Goal: Information Seeking & Learning: Find specific page/section

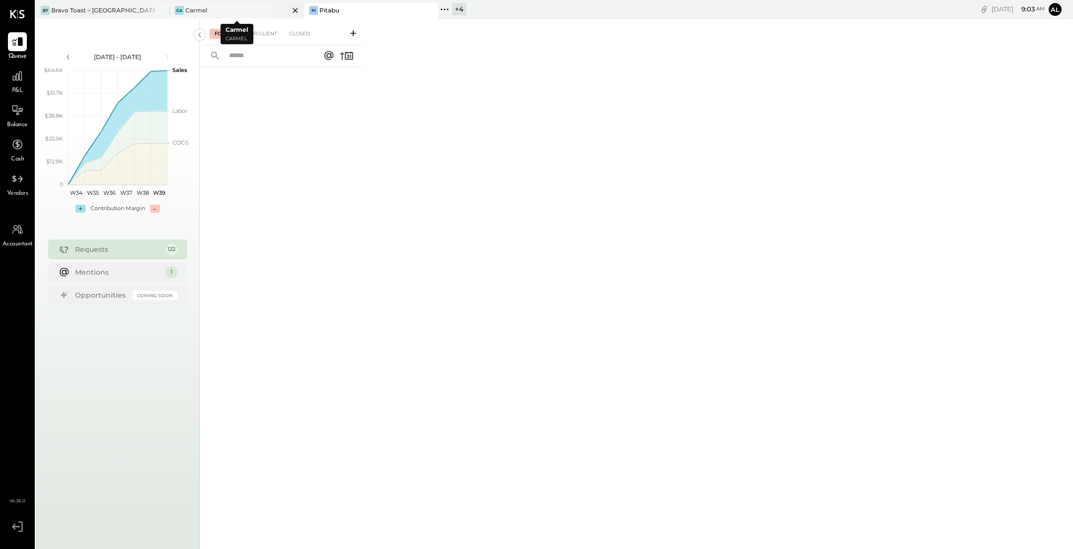
click at [233, 11] on div "Ca Carmel" at bounding box center [229, 10] width 119 height 9
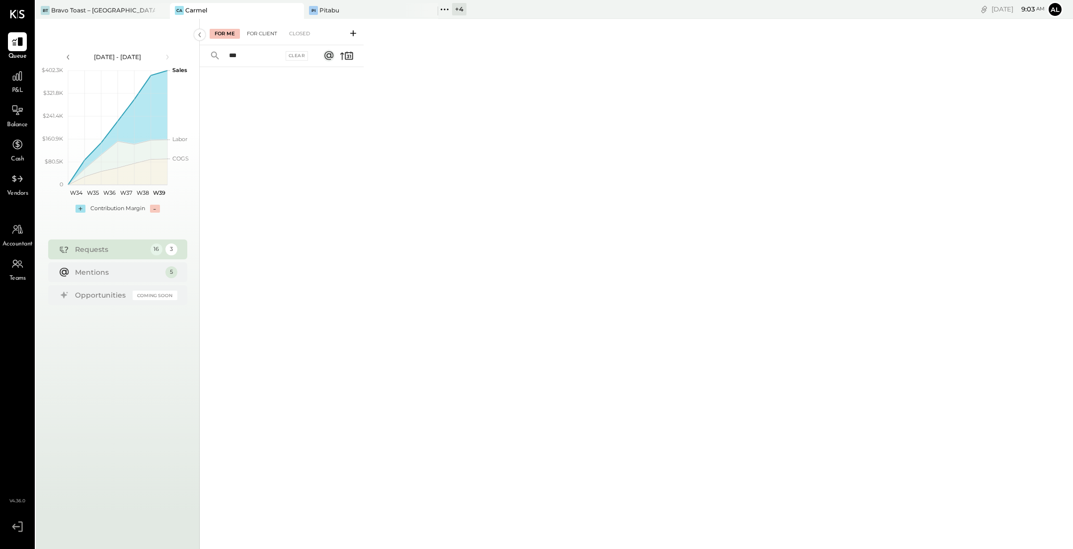
type input "***"
click at [255, 29] on div "For Client" at bounding box center [262, 34] width 40 height 10
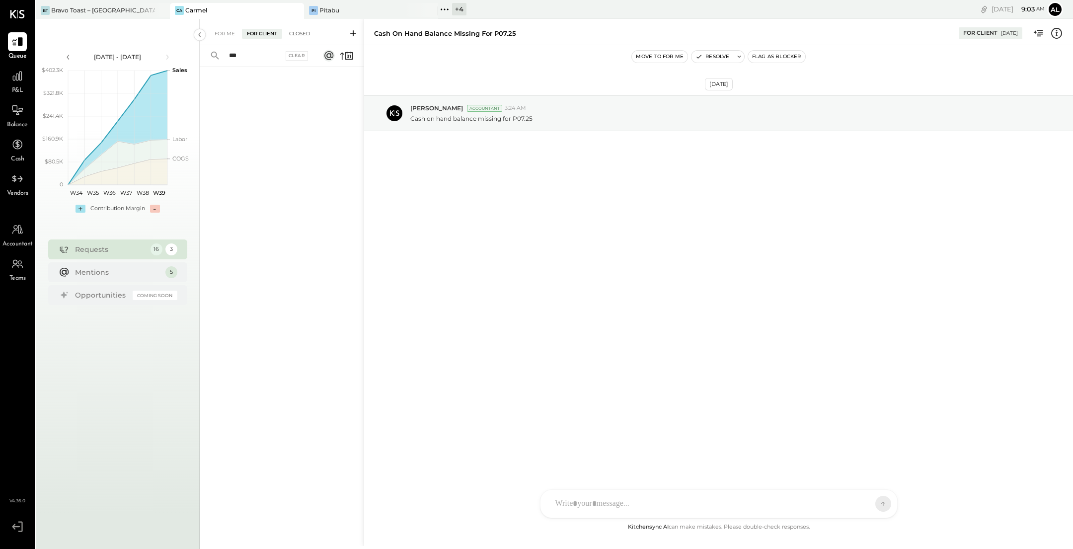
click at [292, 33] on div "Closed" at bounding box center [299, 34] width 31 height 10
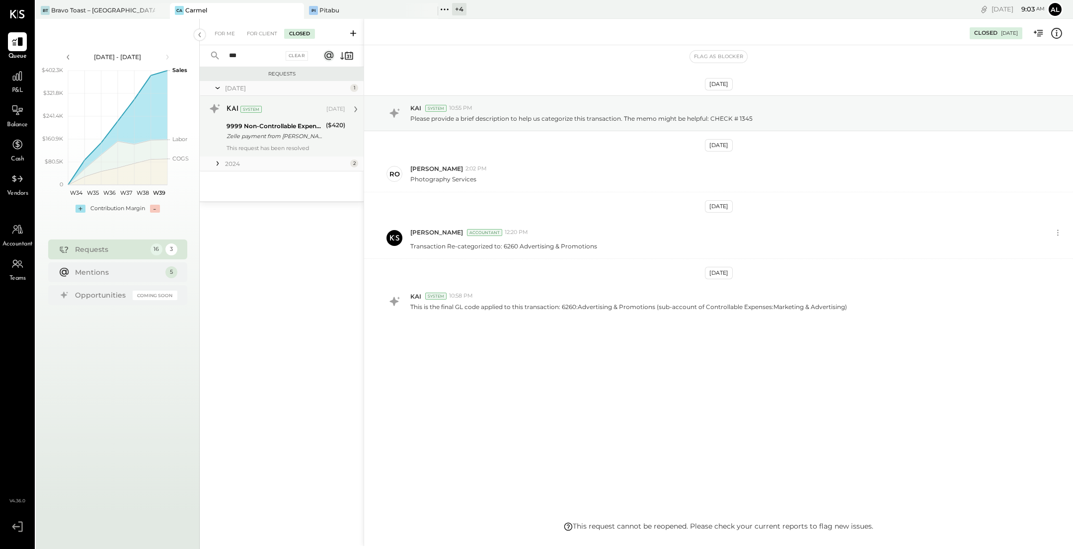
click at [272, 130] on div "9999 Non-Controllable Expenses:Other Income and Expenses:To Be Classified" at bounding box center [275, 126] width 96 height 10
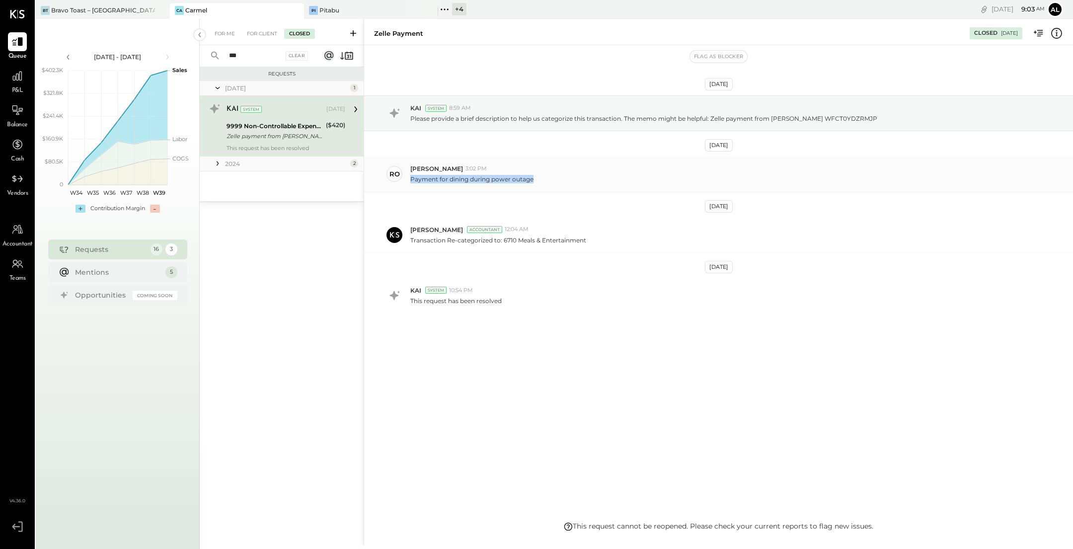
drag, startPoint x: 532, startPoint y: 179, endPoint x: 407, endPoint y: 178, distance: 124.7
click at [407, 178] on div "ro [PERSON_NAME] 3:02 PM Payment for dining during power outage" at bounding box center [718, 173] width 709 height 35
click at [217, 166] on icon at bounding box center [218, 163] width 10 height 10
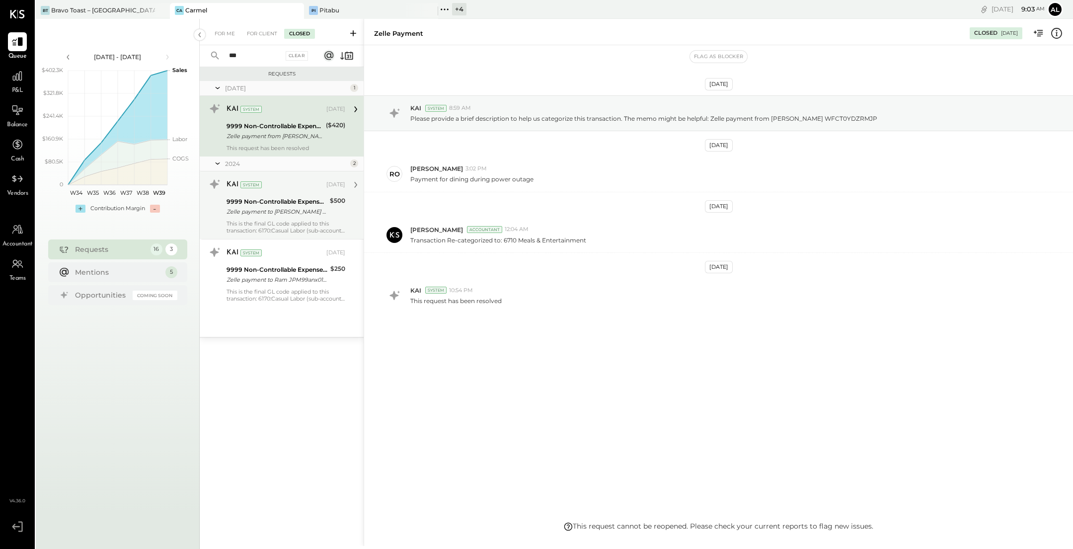
click at [257, 200] on div "9999 Non-Controllable Expenses:Other Income and Expenses:To Be Classified" at bounding box center [277, 202] width 100 height 10
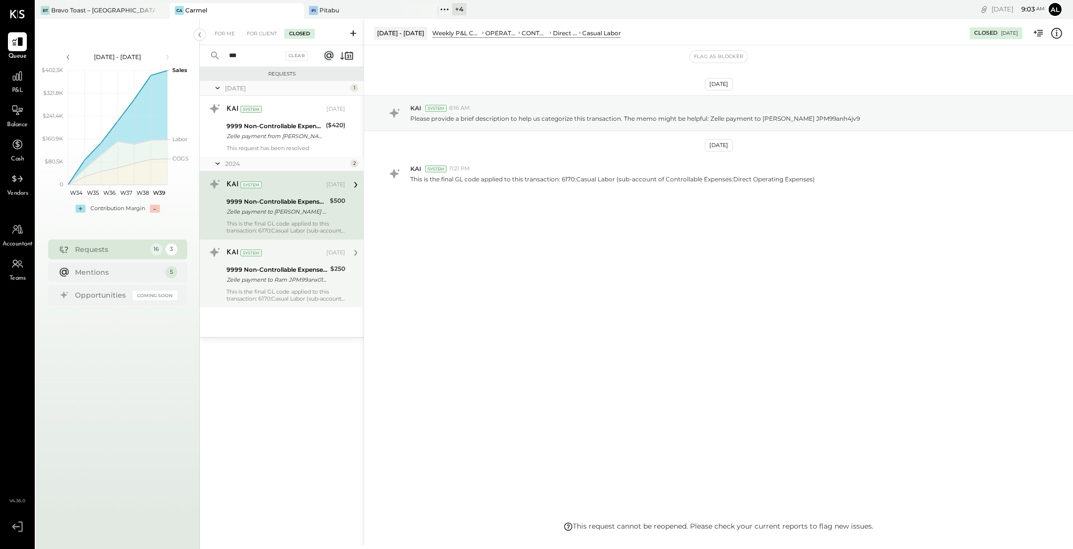
click at [288, 267] on div "9999 Non-Controllable Expenses:Other Income and Expenses:To Be Classified" at bounding box center [277, 270] width 101 height 10
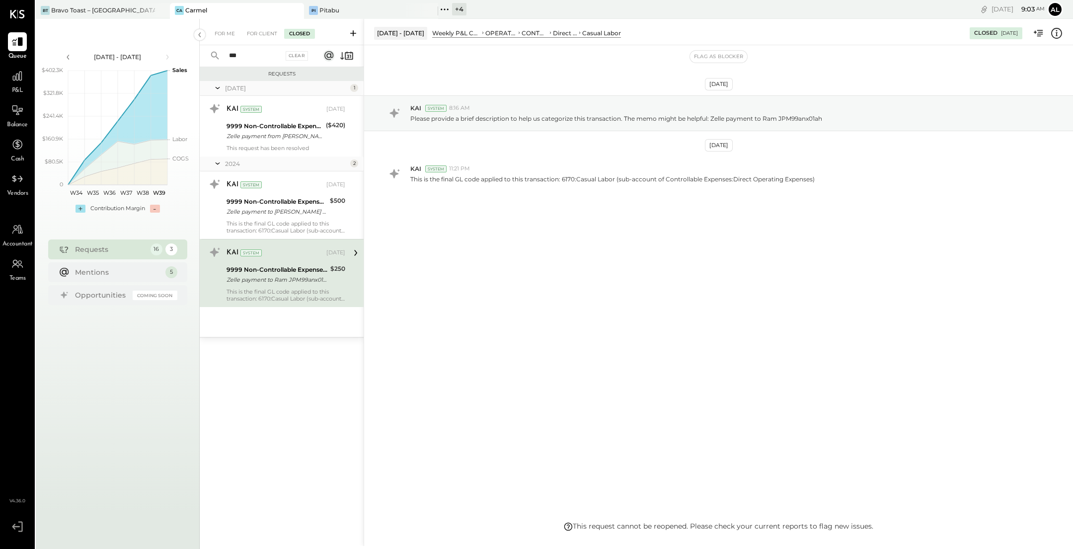
click at [263, 58] on input "***" at bounding box center [253, 56] width 60 height 16
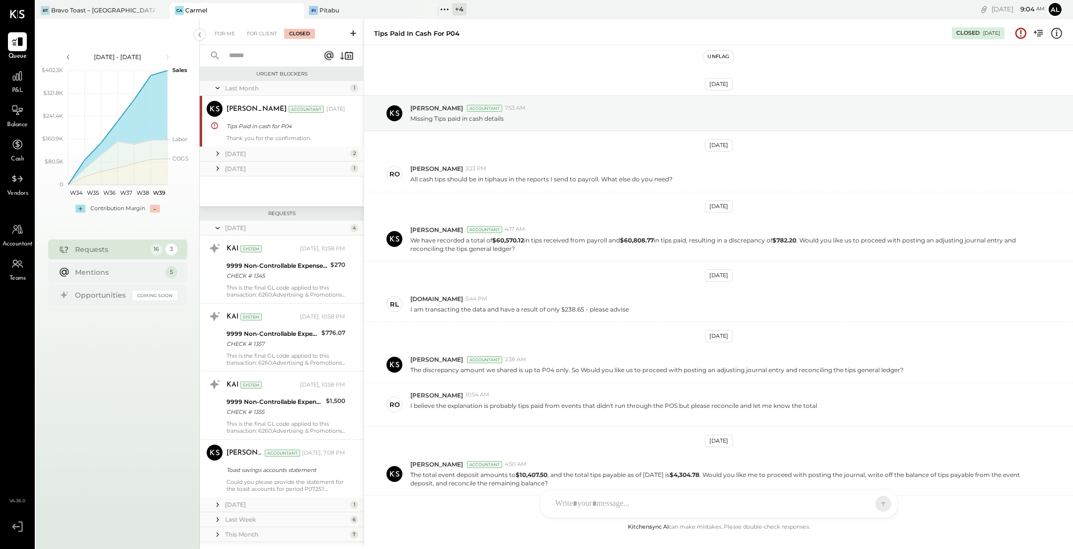
scroll to position [202, 0]
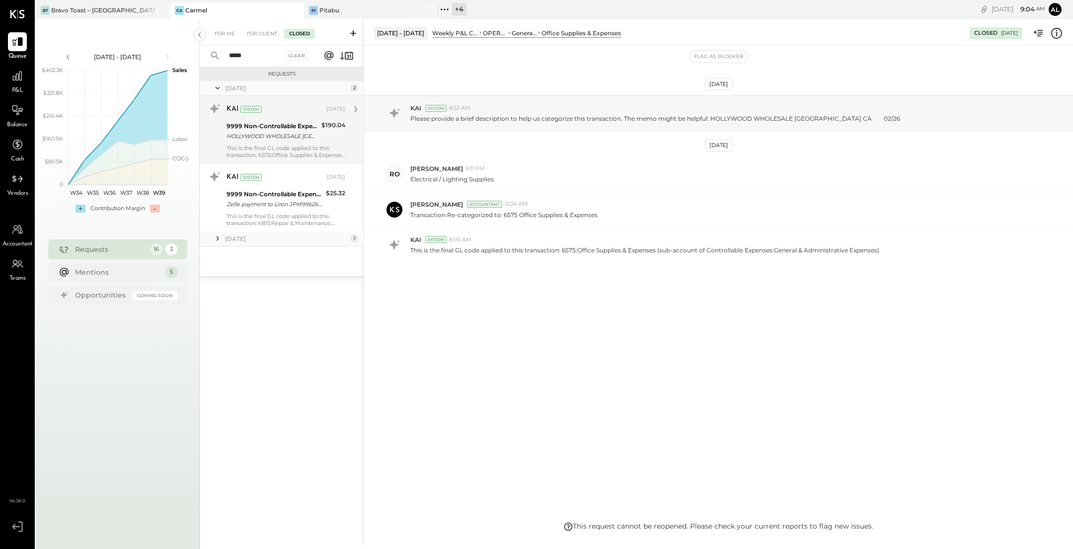
click at [275, 130] on div "9999 Non-Controllable Expenses:Other Income and Expenses:To Be Classified" at bounding box center [273, 126] width 92 height 10
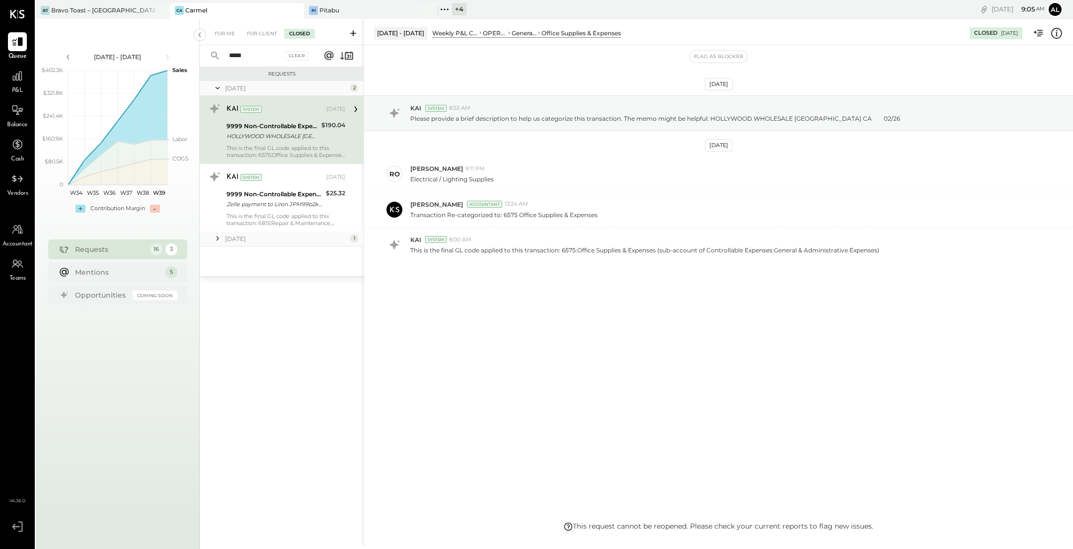
click at [261, 56] on input "*****" at bounding box center [253, 56] width 60 height 16
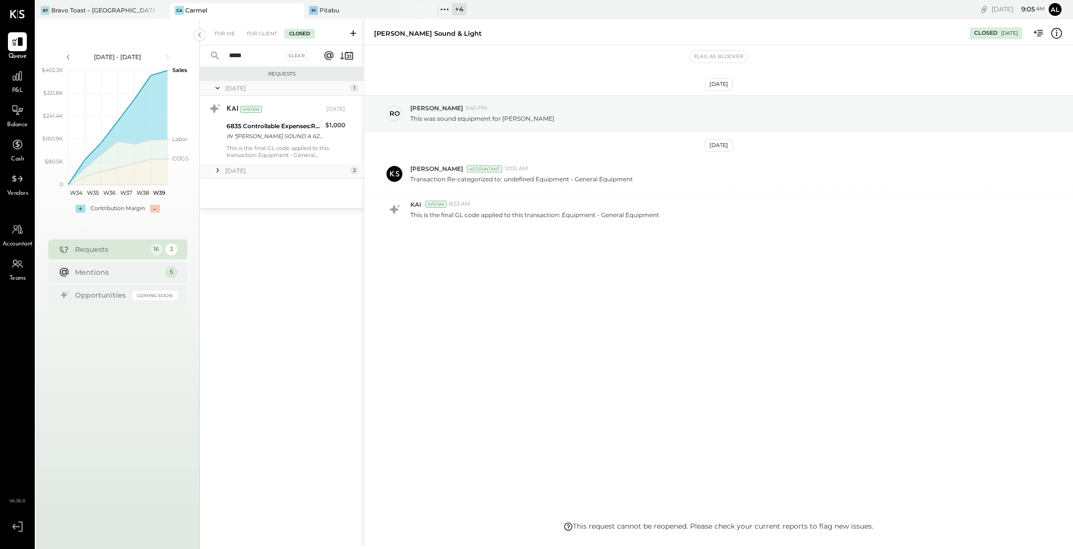
click at [264, 40] on div "For Me For Client Closed" at bounding box center [282, 32] width 164 height 26
click at [275, 124] on div "6835 Controllable Expenses:Repairs & Maintenance:Maintenance & Facility Supplies" at bounding box center [275, 126] width 96 height 10
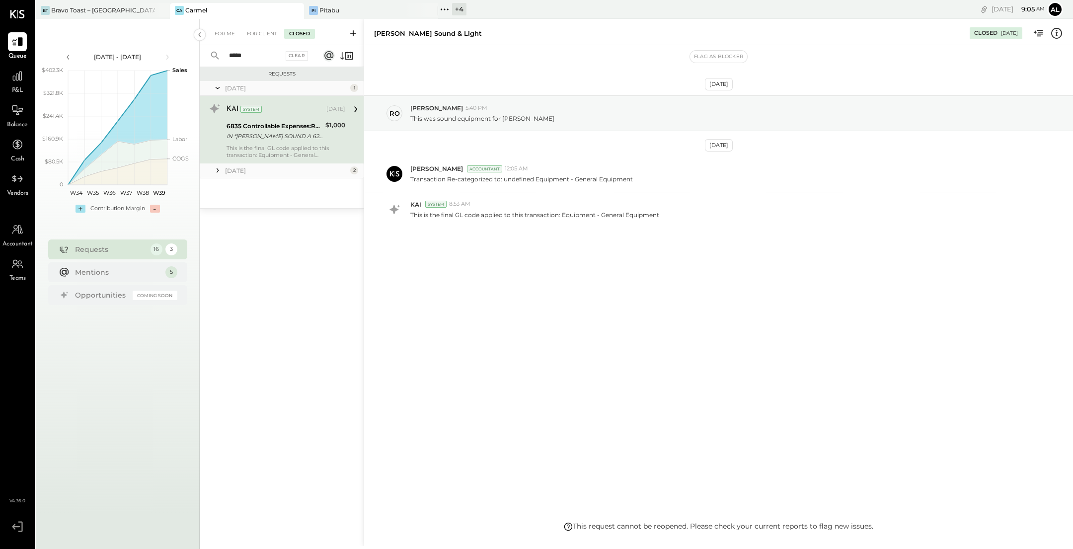
click at [222, 173] on icon at bounding box center [218, 170] width 10 height 10
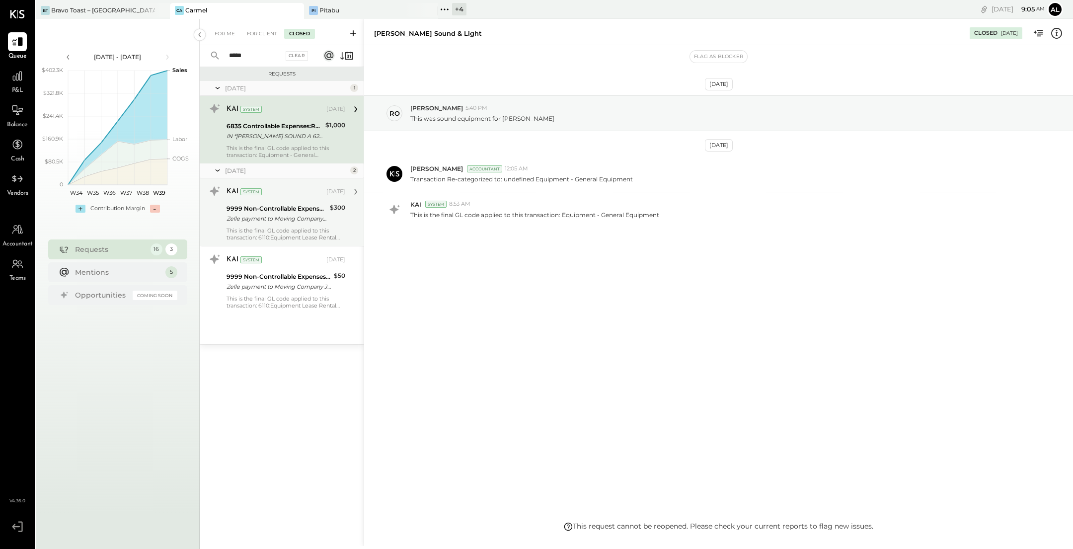
click at [267, 212] on div "9999 Non-Controllable Expenses:Other Income and Expenses:To Be Classified" at bounding box center [277, 209] width 100 height 10
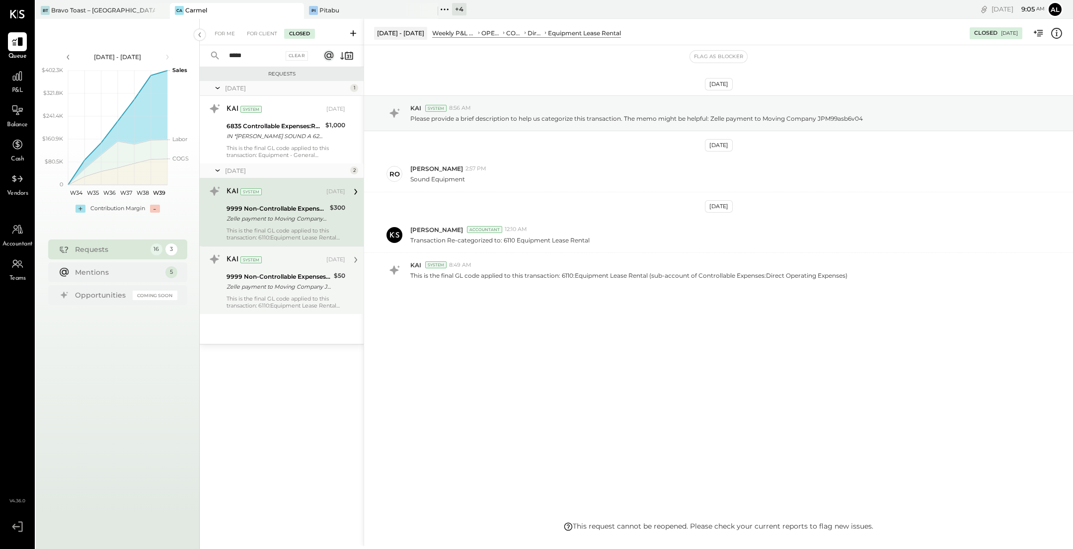
click at [286, 293] on div "KAI System [DATE] 9999 Non-Controllable Expenses:Other Income and Expenses:To B…" at bounding box center [286, 280] width 119 height 58
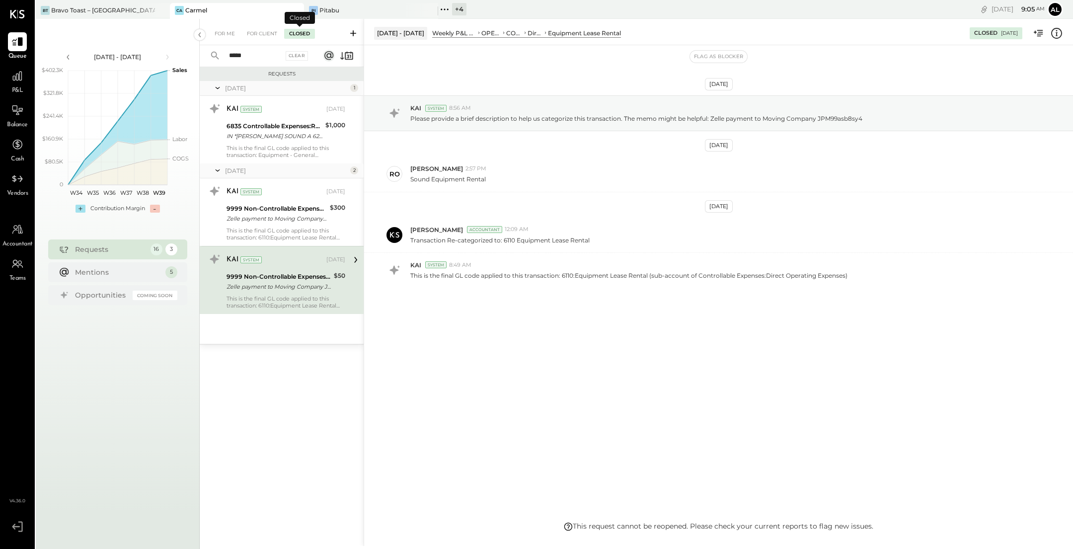
click at [254, 52] on input "*****" at bounding box center [253, 56] width 60 height 16
click at [253, 52] on input "*****" at bounding box center [253, 56] width 60 height 16
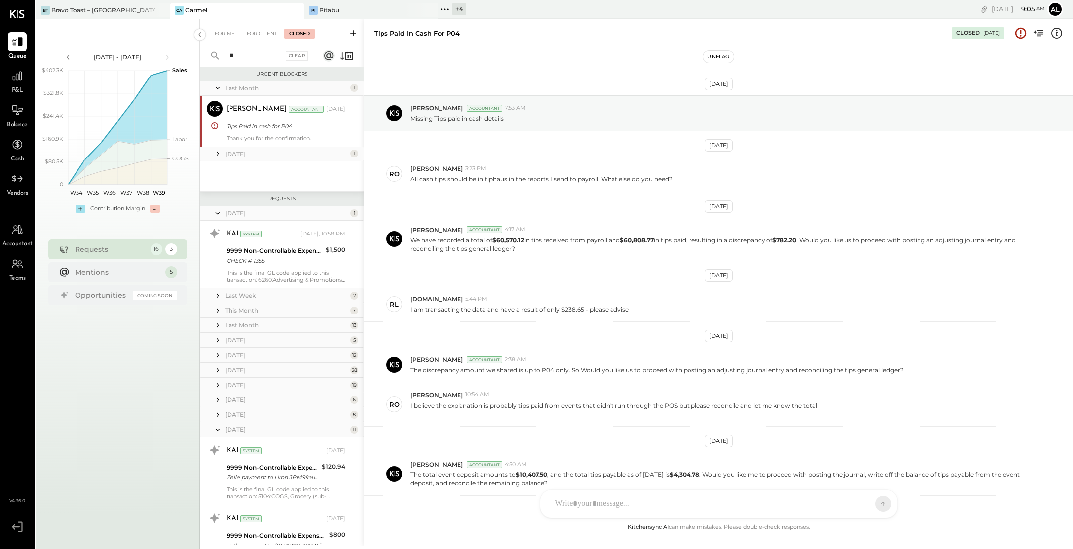
scroll to position [202, 0]
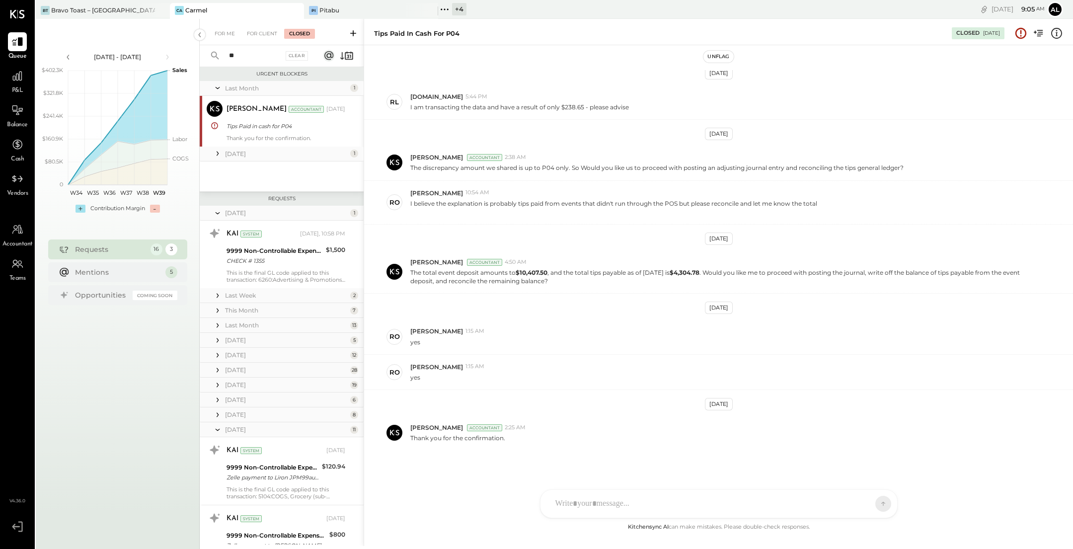
type input "*"
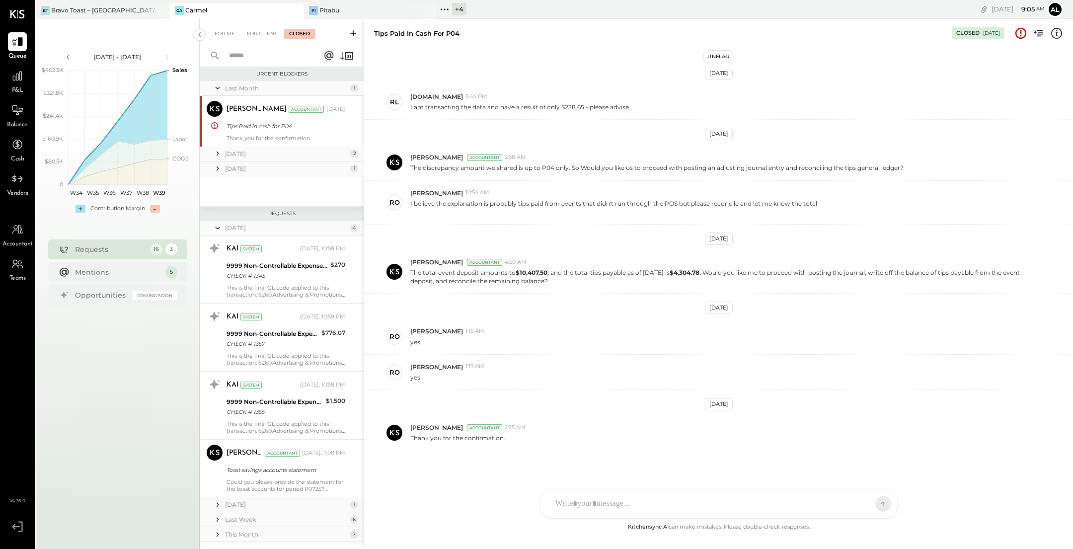
click at [219, 229] on icon at bounding box center [218, 228] width 10 height 25
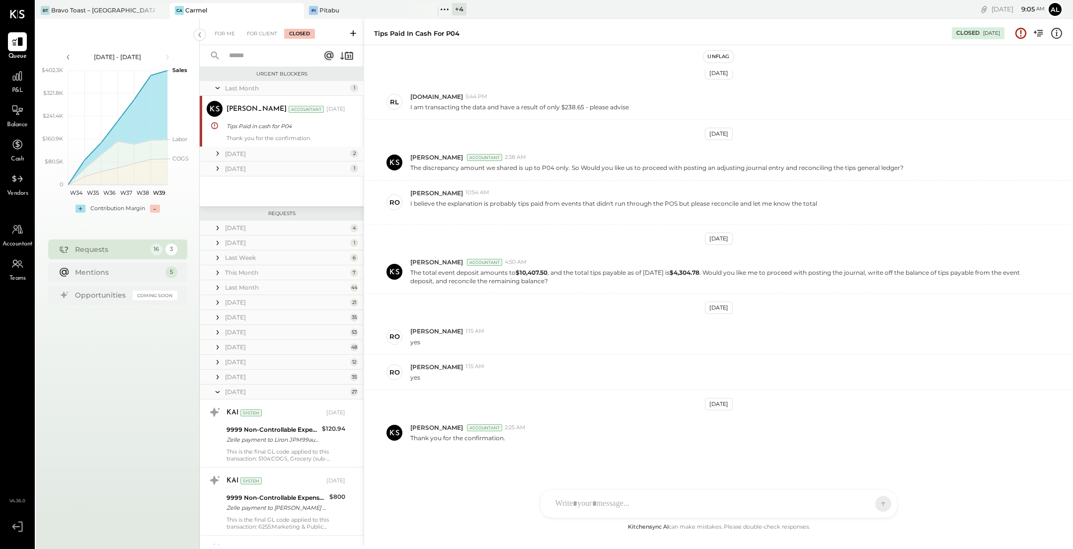
click at [217, 392] on icon at bounding box center [218, 391] width 10 height 25
click at [219, 408] on icon at bounding box center [218, 406] width 10 height 25
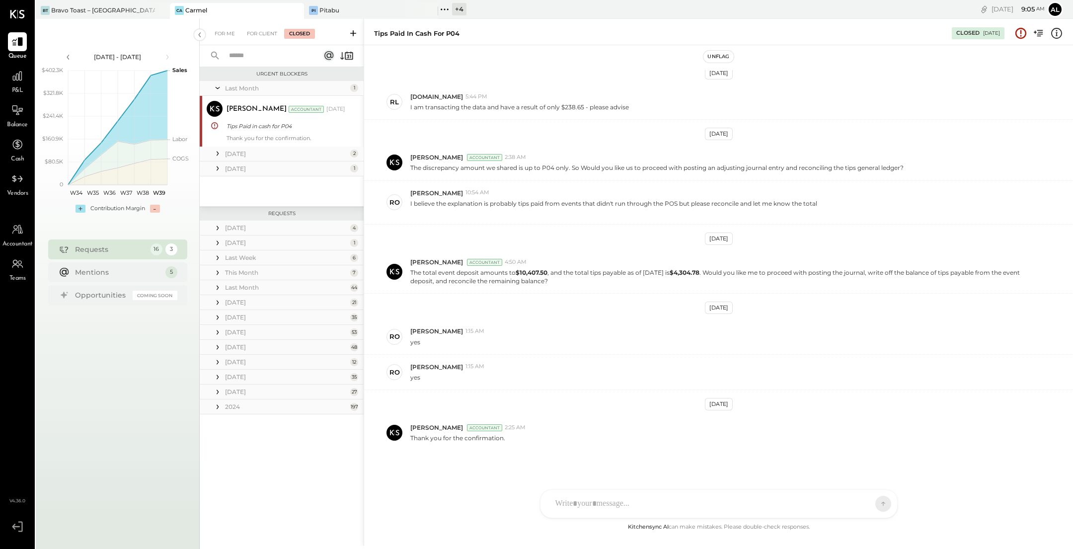
click at [216, 407] on icon at bounding box center [218, 407] width 10 height 10
click at [216, 395] on icon at bounding box center [218, 392] width 10 height 10
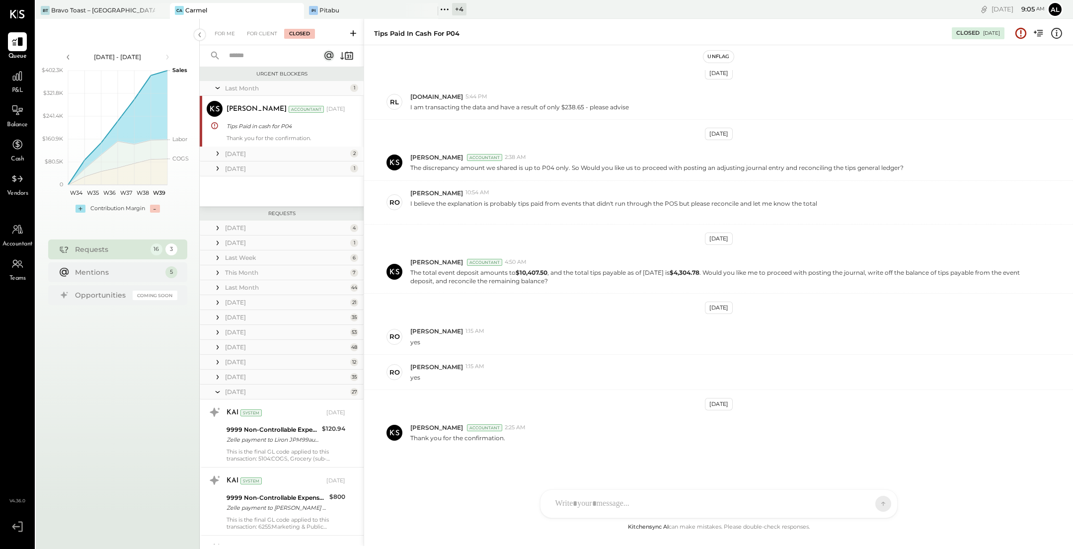
click at [217, 377] on icon at bounding box center [218, 377] width 10 height 10
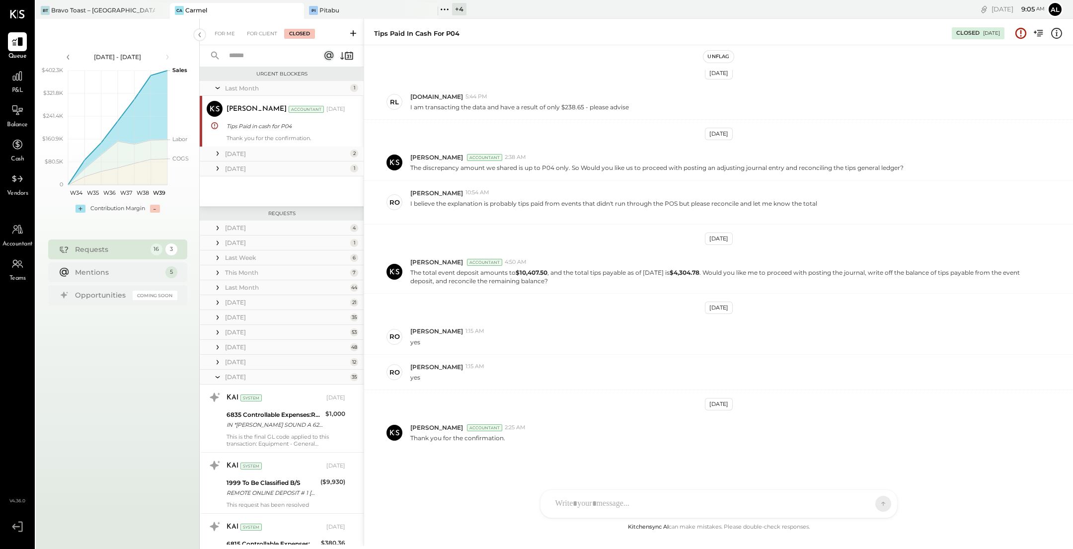
click at [217, 362] on icon at bounding box center [218, 362] width 10 height 10
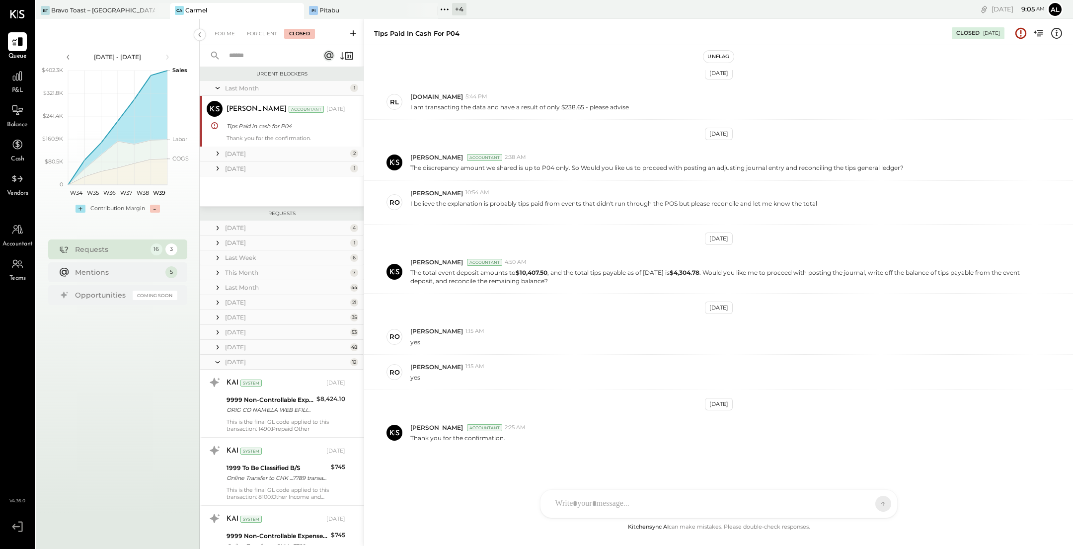
click at [217, 350] on icon at bounding box center [218, 347] width 10 height 10
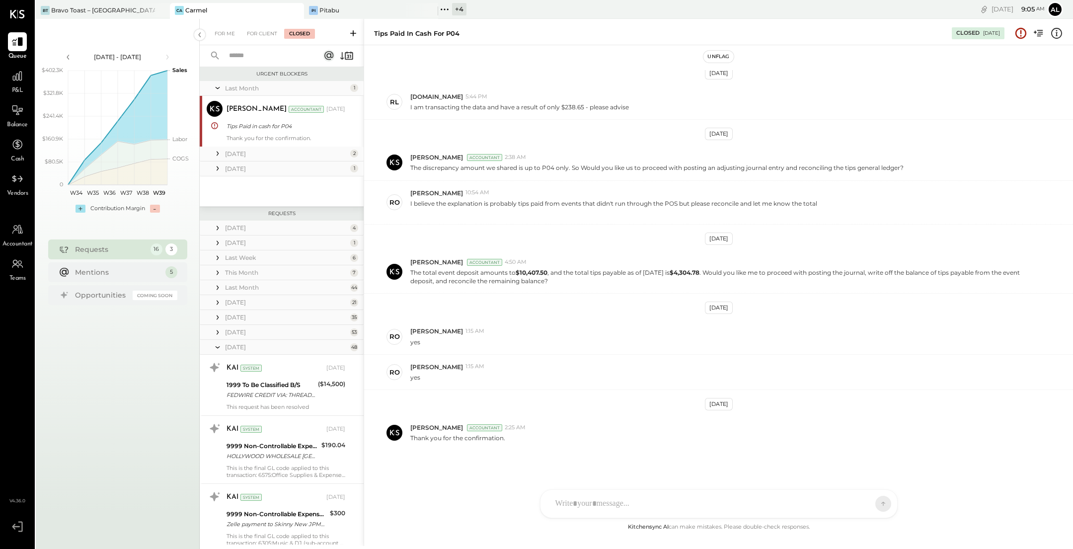
click at [217, 336] on icon at bounding box center [218, 332] width 10 height 10
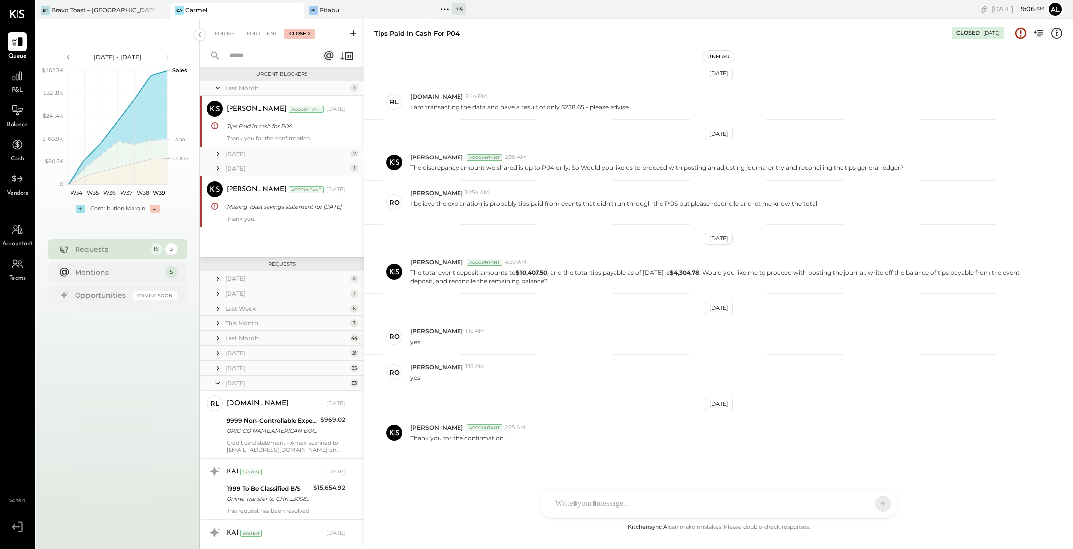
click at [217, 369] on icon at bounding box center [218, 368] width 10 height 10
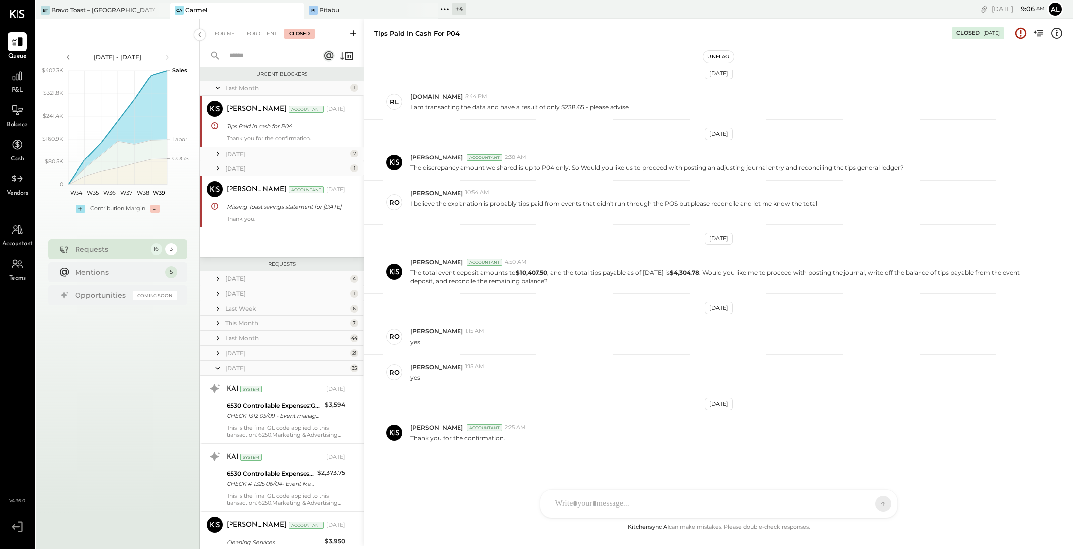
click at [217, 355] on icon at bounding box center [218, 353] width 10 height 10
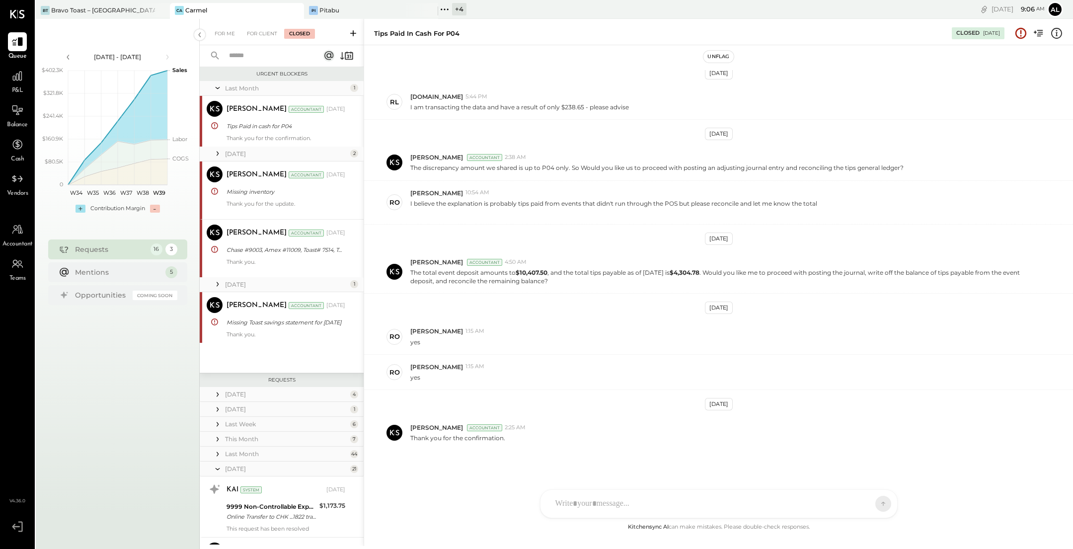
click at [219, 455] on icon at bounding box center [218, 454] width 10 height 10
click at [218, 443] on icon at bounding box center [218, 439] width 10 height 10
click at [217, 427] on icon at bounding box center [218, 424] width 10 height 10
click at [217, 411] on icon at bounding box center [218, 409] width 10 height 10
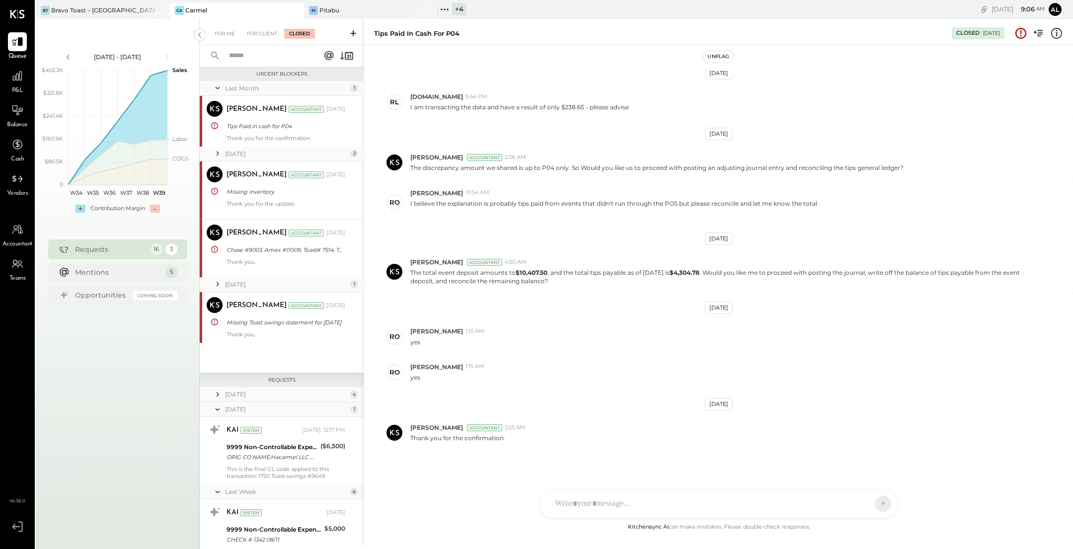
click at [218, 395] on icon at bounding box center [218, 394] width 10 height 10
click at [269, 59] on input "text" at bounding box center [268, 56] width 90 height 16
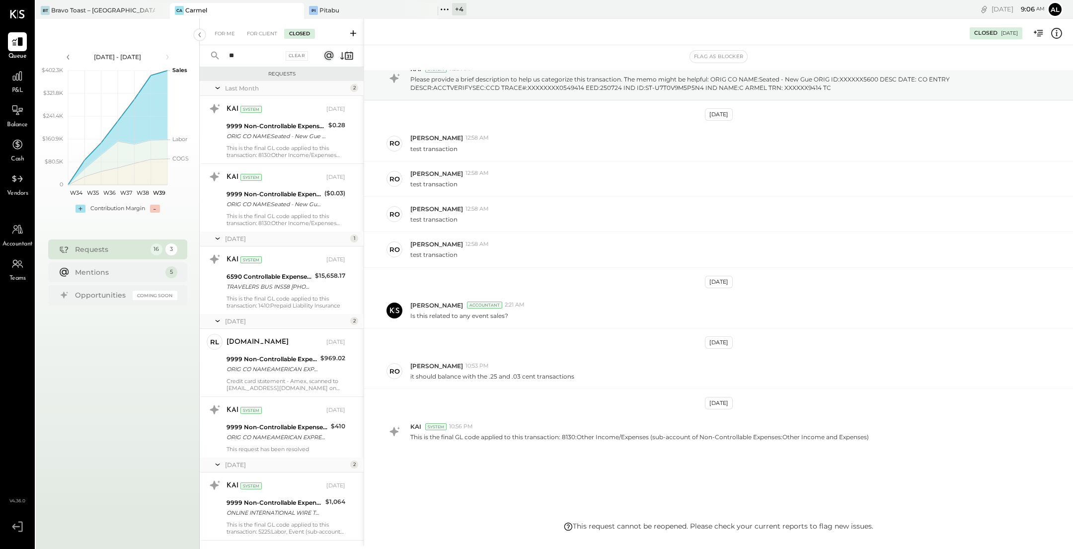
type input "*"
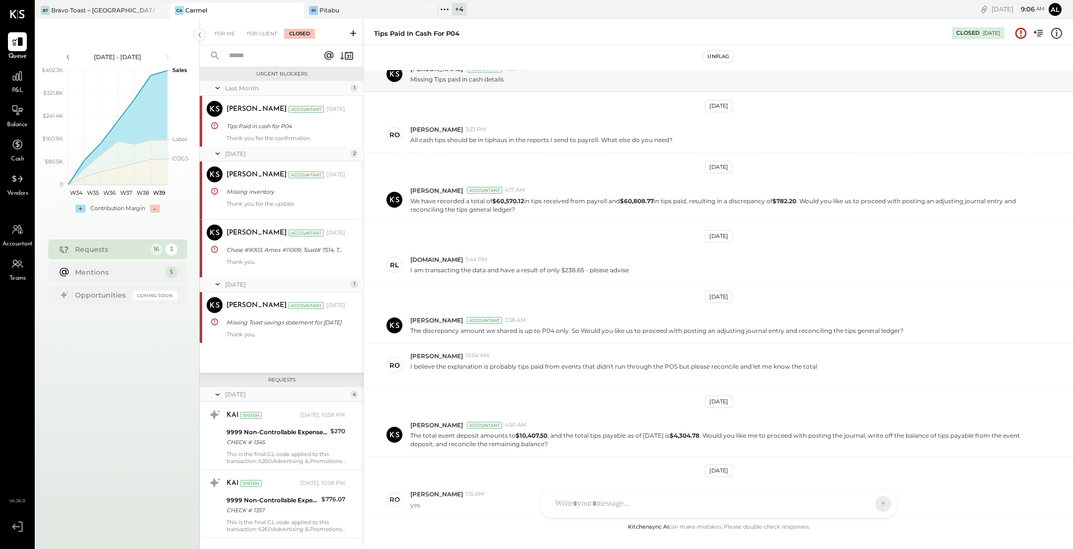
scroll to position [202, 0]
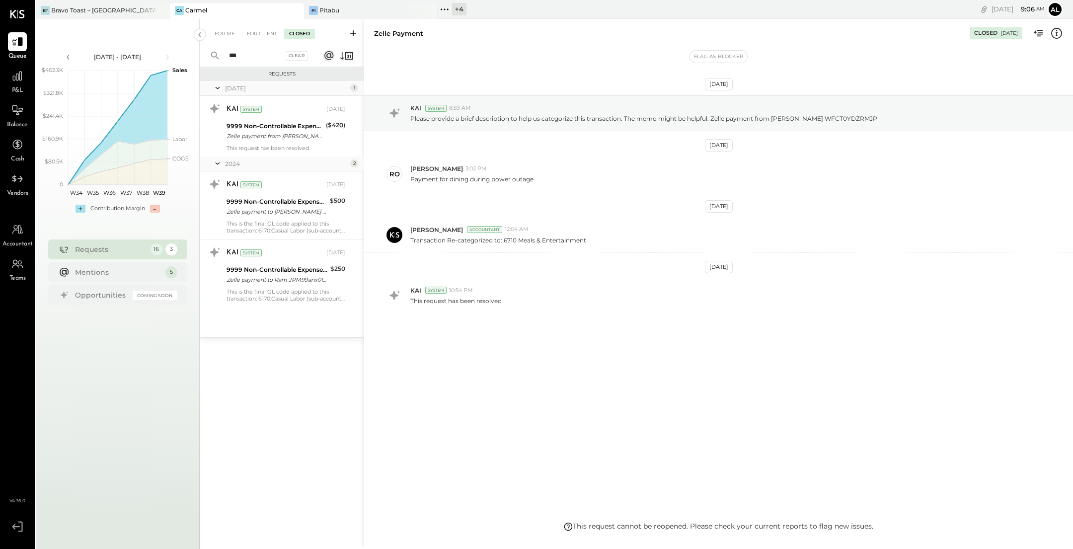
click at [246, 59] on input "***" at bounding box center [253, 56] width 60 height 16
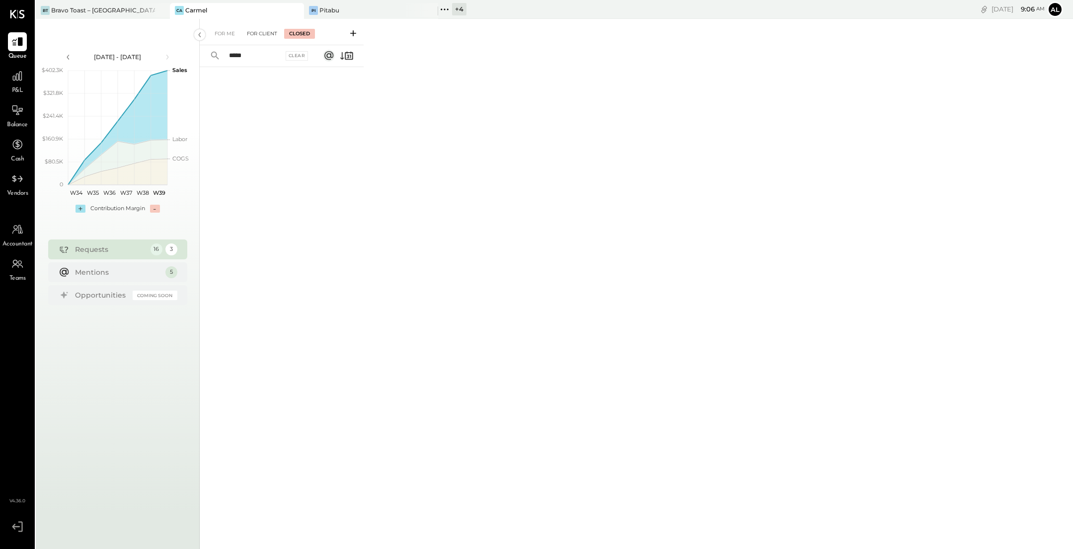
type input "*****"
click at [267, 35] on div "For Client" at bounding box center [262, 34] width 40 height 10
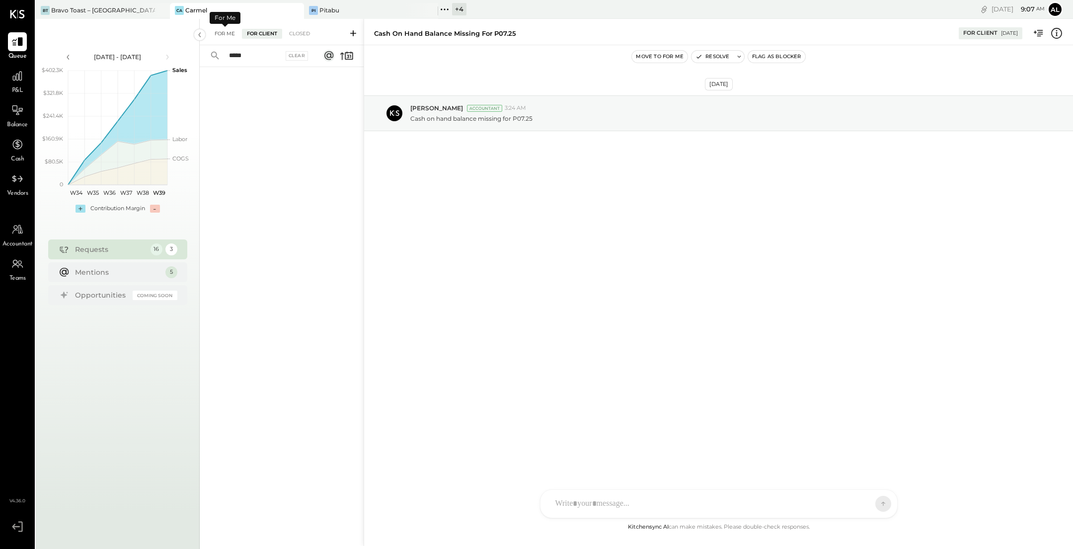
click at [228, 35] on div "For Me" at bounding box center [225, 34] width 30 height 10
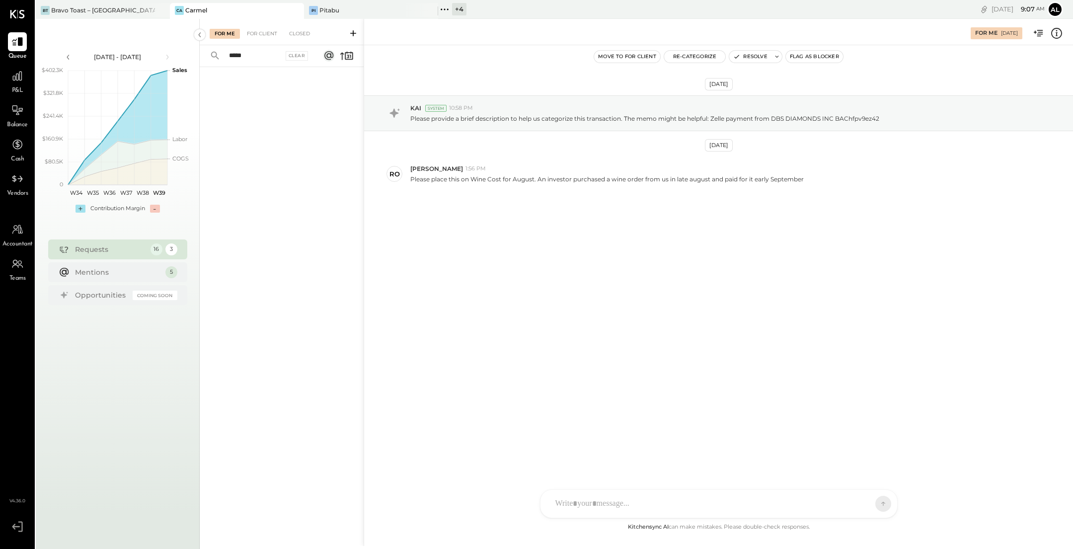
click at [278, 56] on input "*****" at bounding box center [253, 56] width 60 height 16
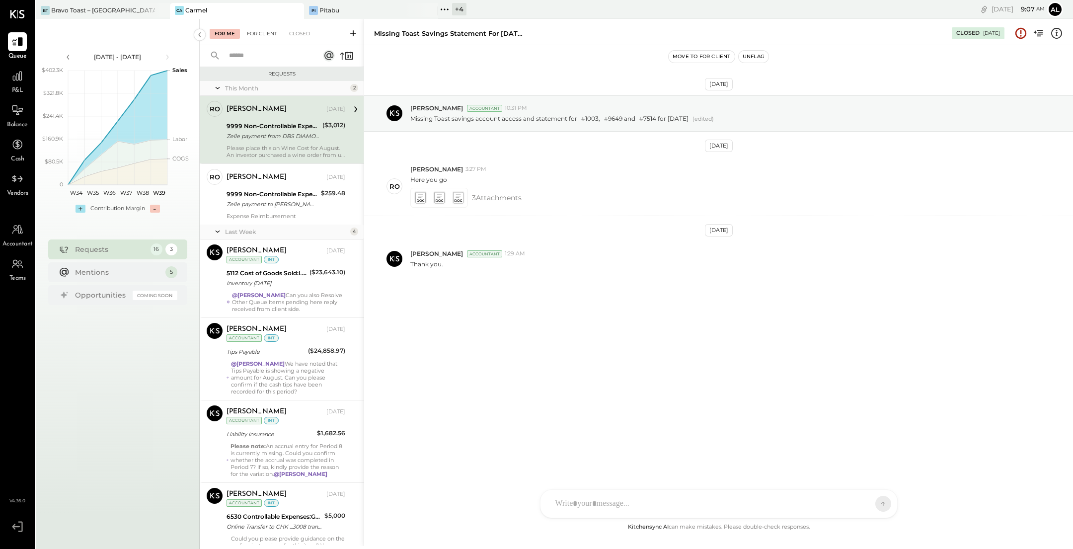
click at [264, 33] on div "For Client" at bounding box center [262, 34] width 40 height 10
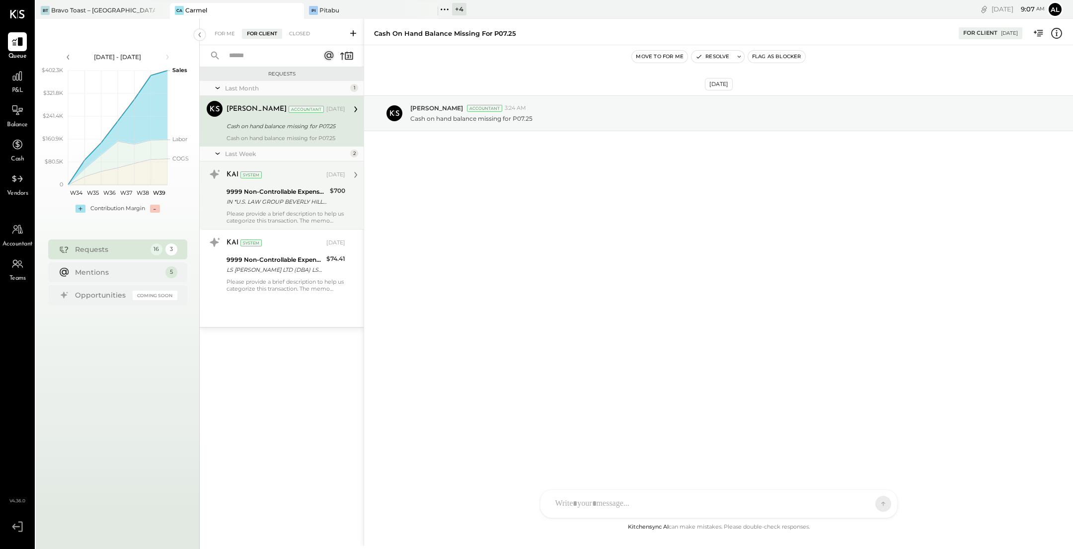
click at [291, 209] on div "KAI System [DATE] 9999 Non-Controllable Expenses:Other Income and Expenses:To B…" at bounding box center [286, 195] width 119 height 58
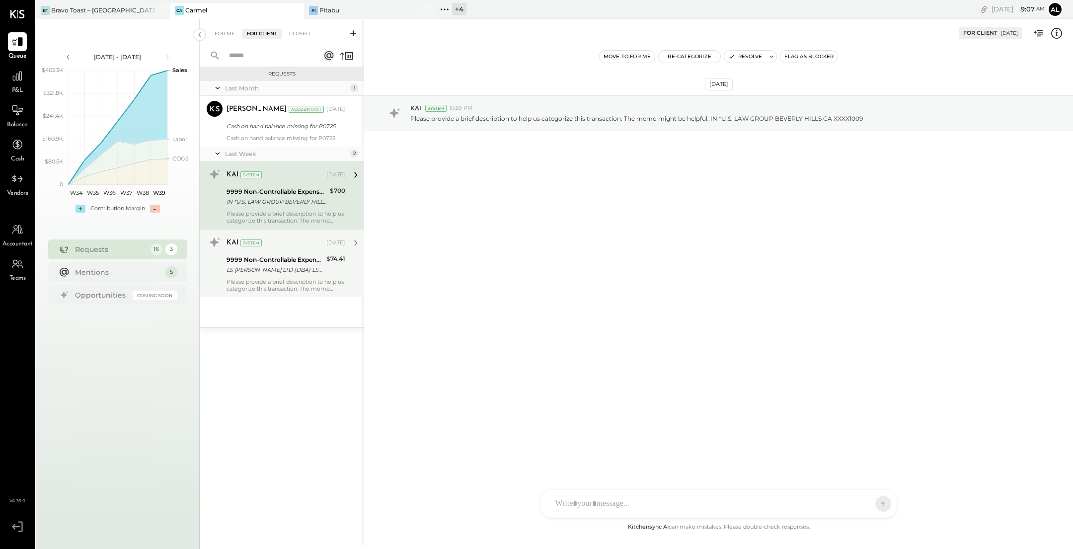
click at [287, 272] on div "LS [PERSON_NAME] LTD (DBA) LSANTA [PERSON_NAME] CA XXXX1009" at bounding box center [275, 270] width 97 height 10
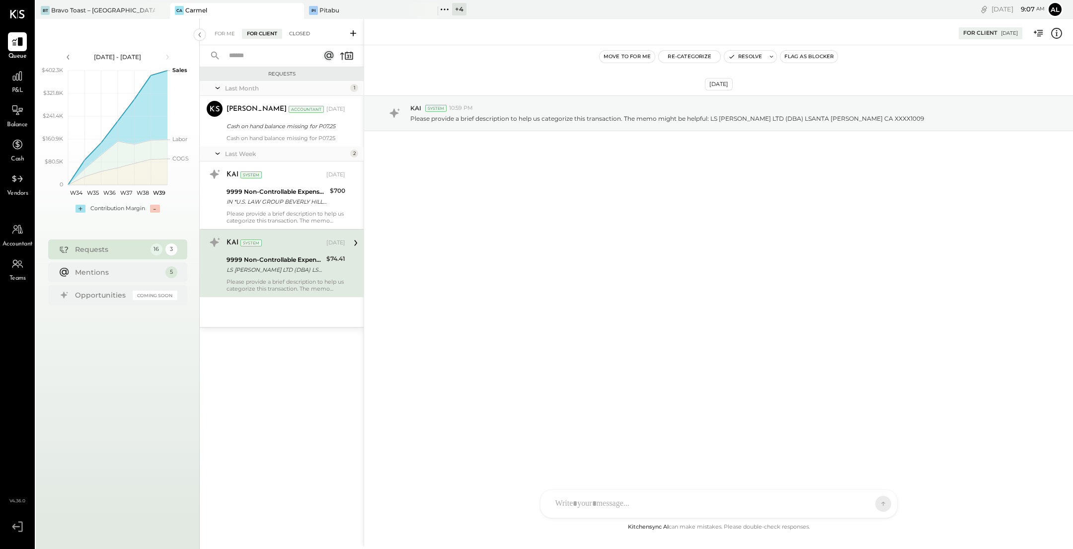
click at [310, 36] on div "Closed" at bounding box center [299, 34] width 31 height 10
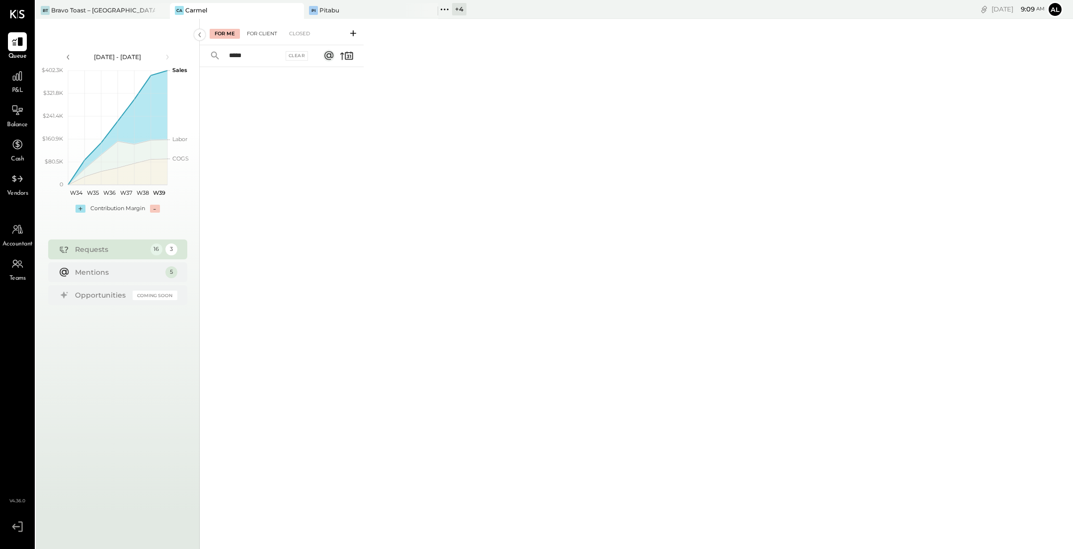
type input "*****"
click at [258, 37] on div "For Client" at bounding box center [262, 34] width 40 height 10
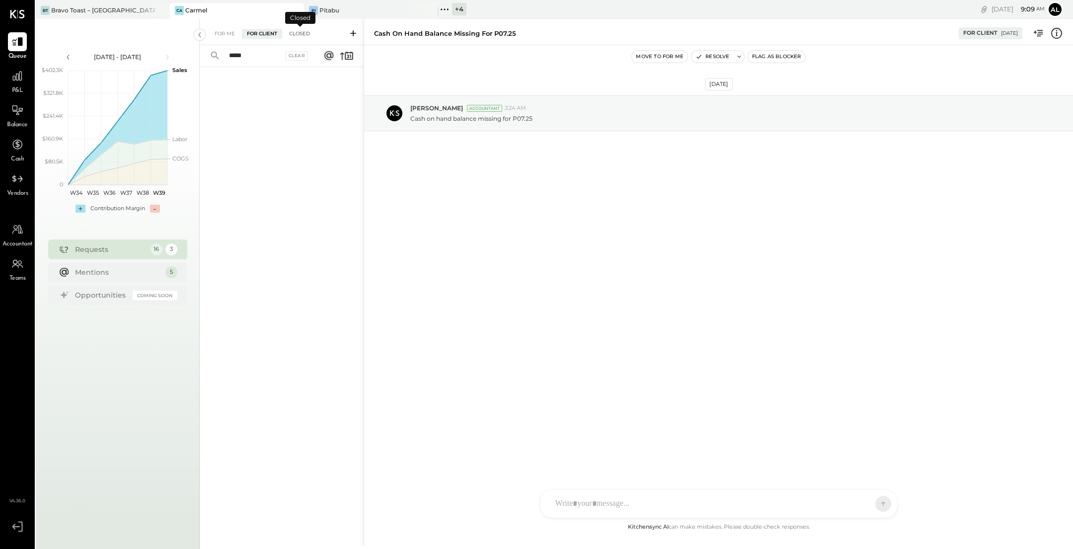
click at [294, 36] on div "Closed" at bounding box center [299, 34] width 31 height 10
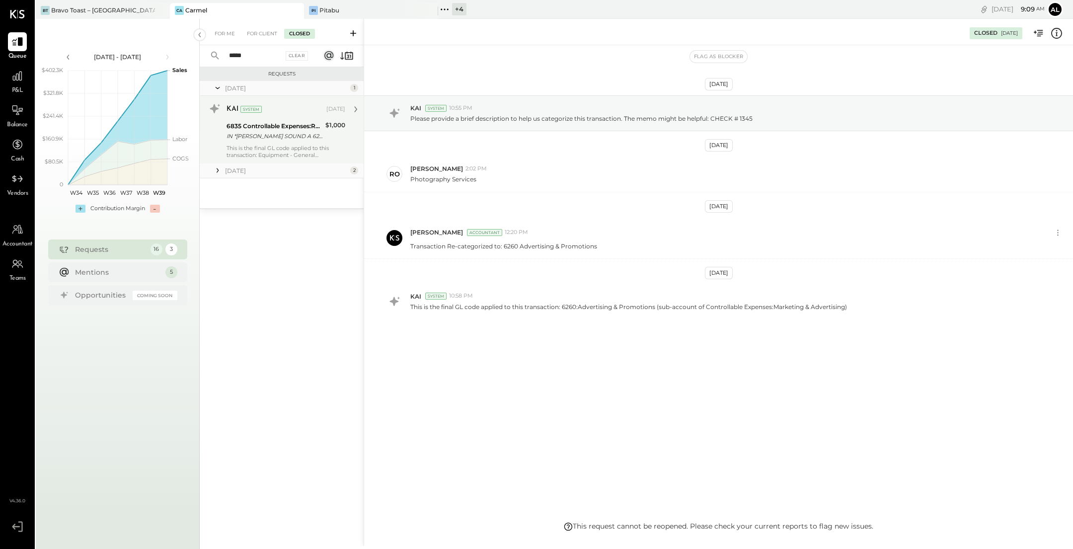
click at [290, 145] on div "This is the final GL code applied to this transaction: Equipment - General Equi…" at bounding box center [286, 152] width 119 height 14
